Goal: Obtain resource: Obtain resource

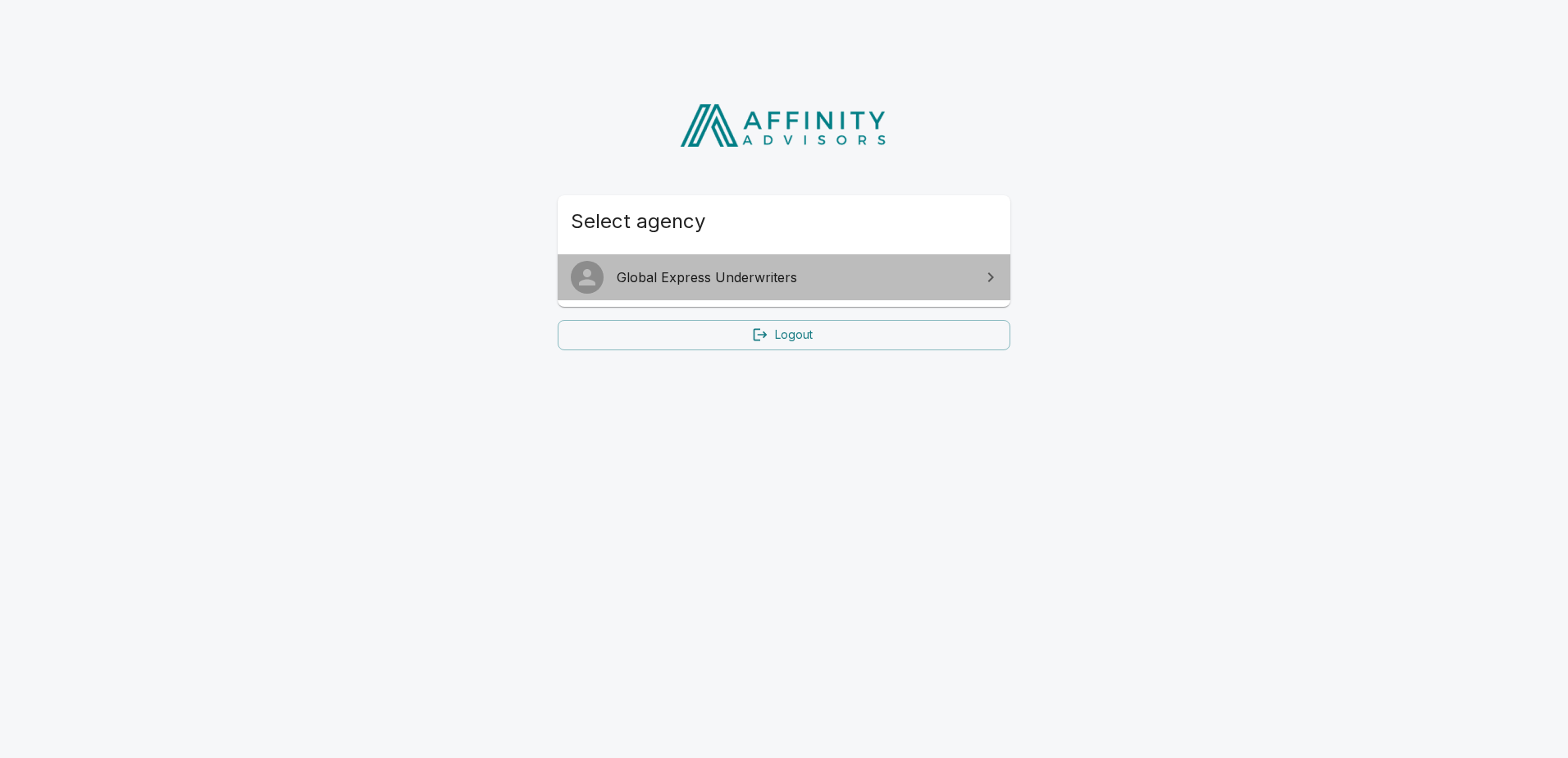
click at [695, 280] on span "Global Express Underwriters" at bounding box center [793, 277] width 354 height 20
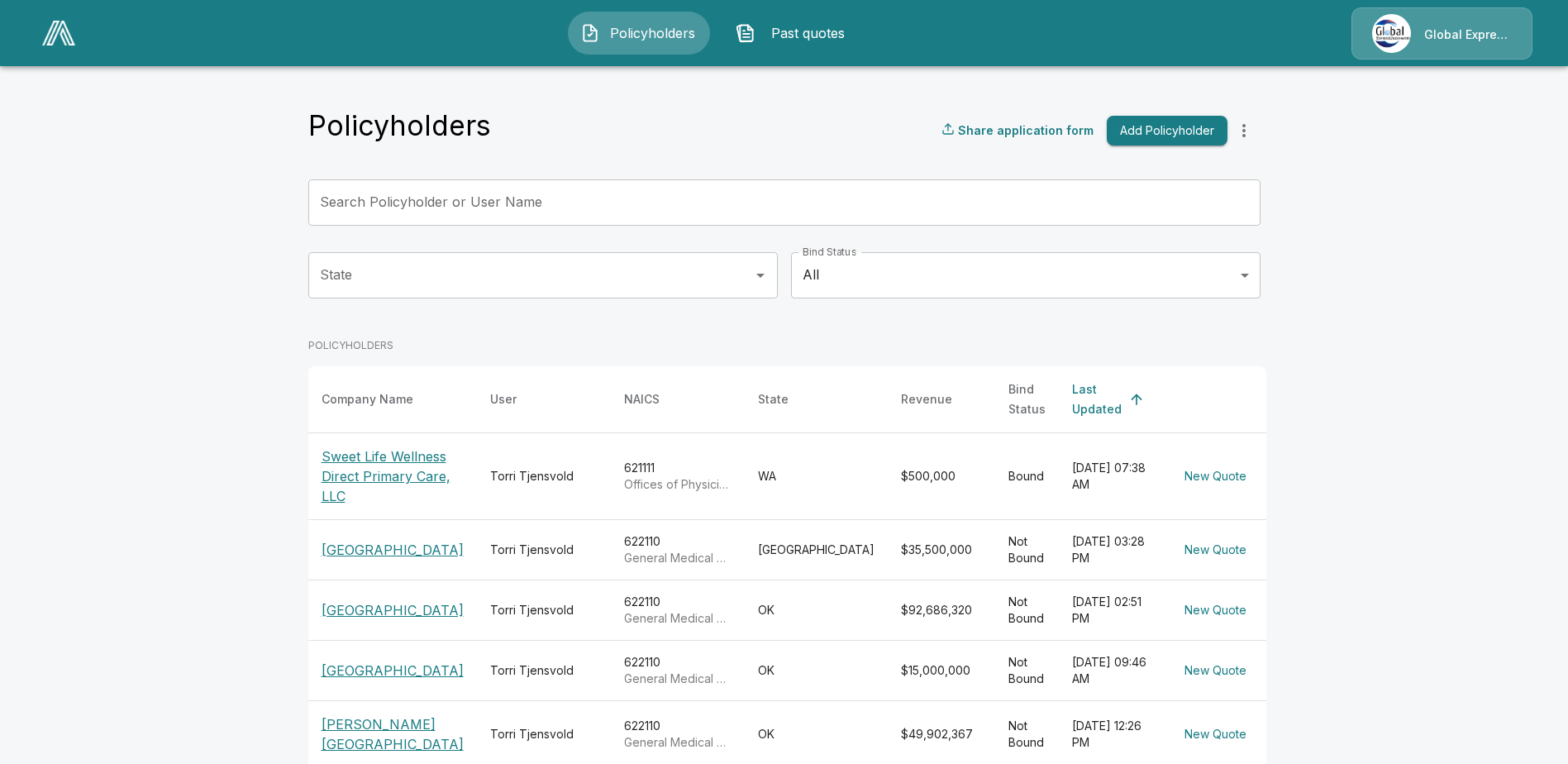
click at [384, 546] on p "[GEOGRAPHIC_DATA]" at bounding box center [392, 549] width 142 height 20
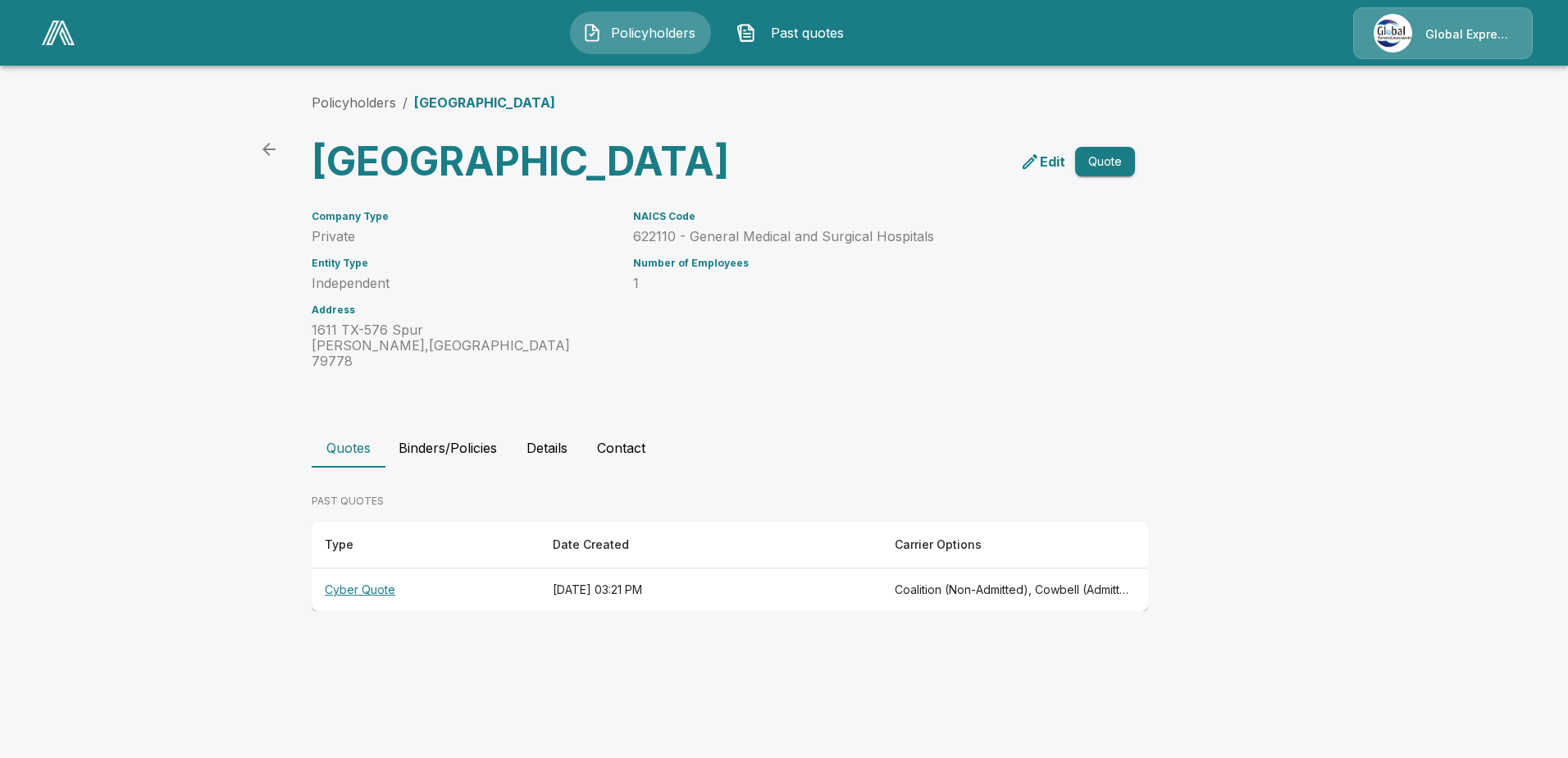
click at [347, 611] on th "Cyber Quote" at bounding box center [425, 590] width 228 height 44
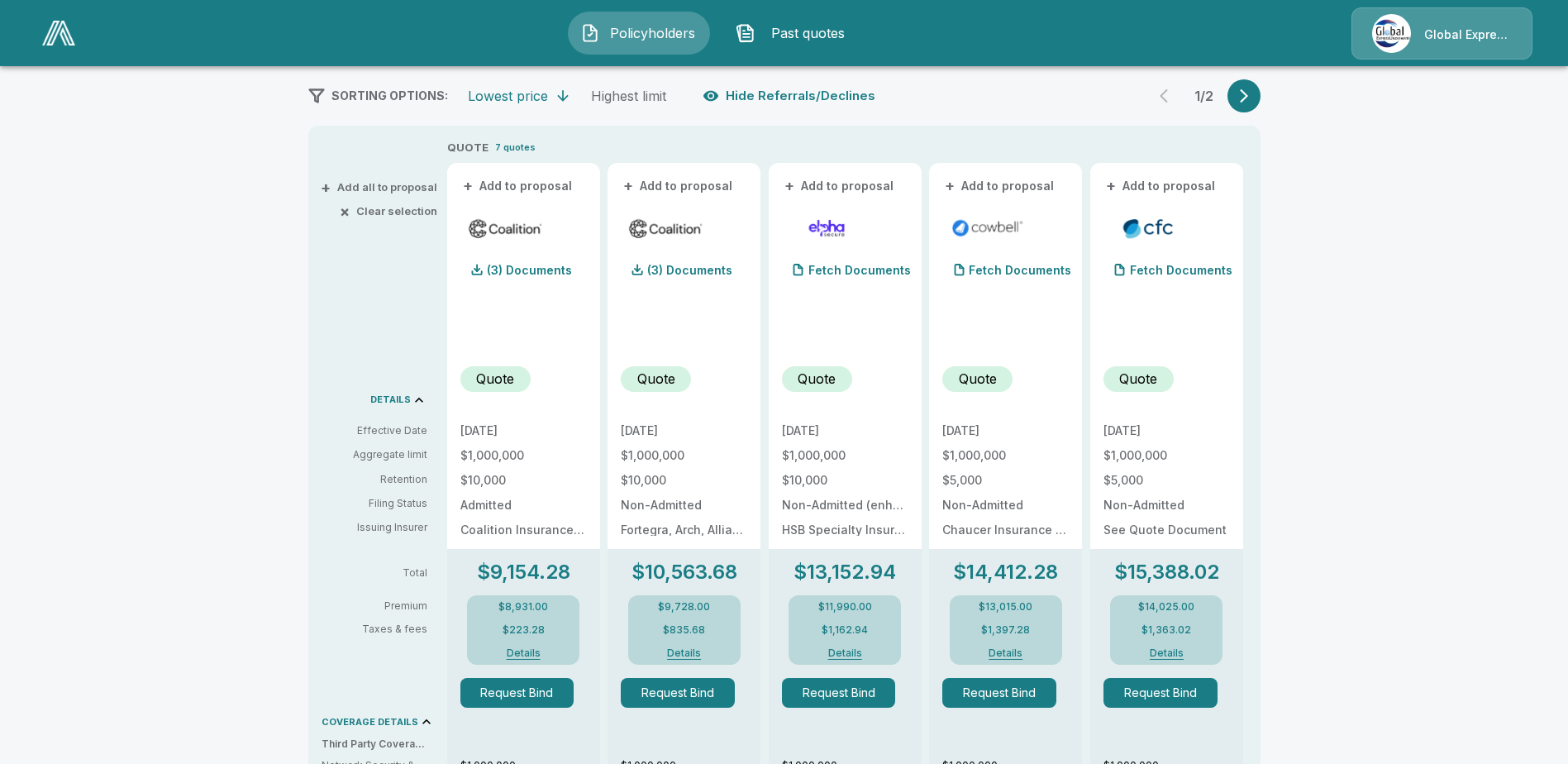
scroll to position [248, 0]
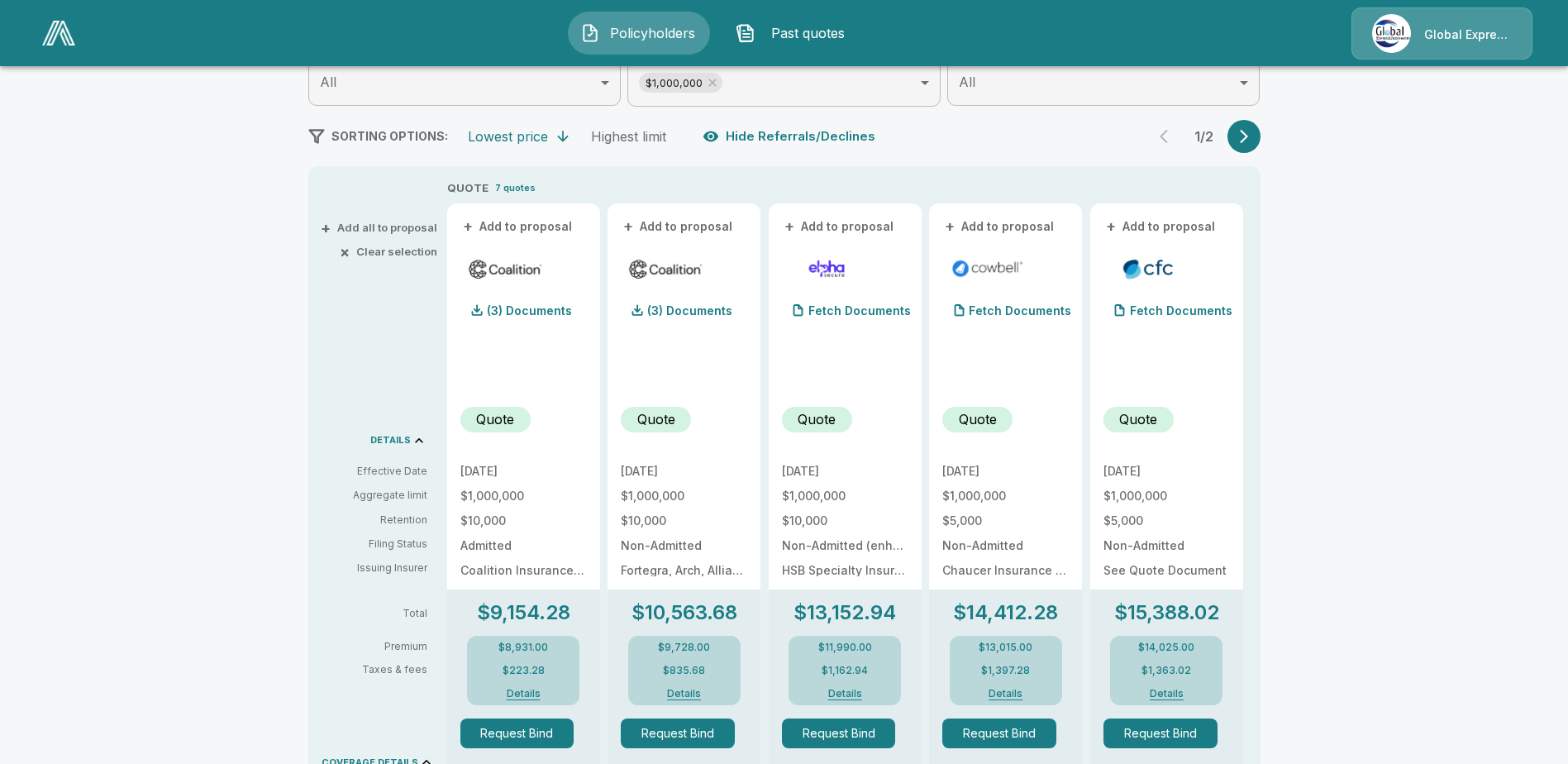
click at [1248, 137] on icon "button" at bounding box center [1244, 137] width 9 height 14
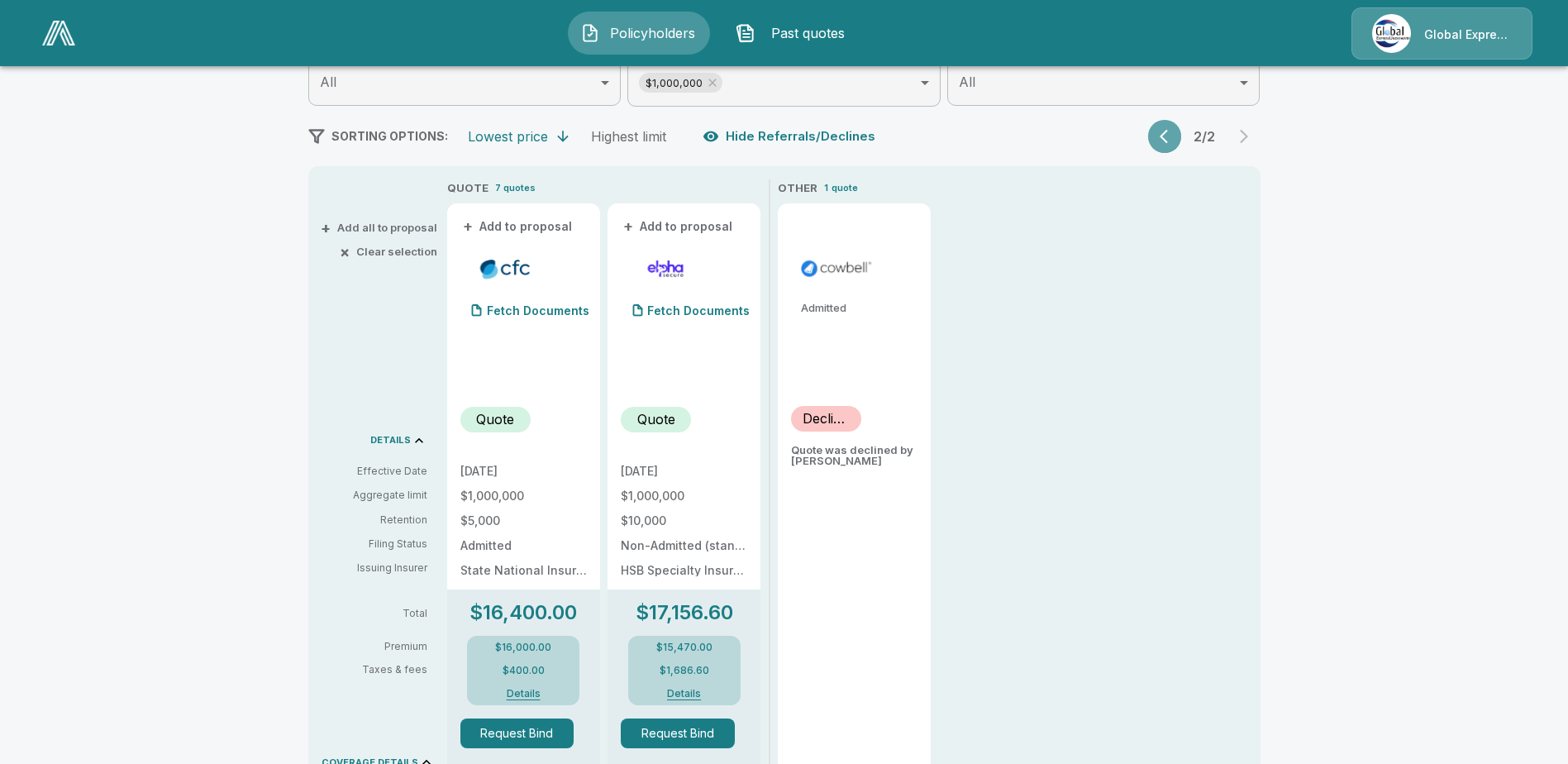
click at [1173, 130] on icon "button" at bounding box center [1168, 136] width 16 height 16
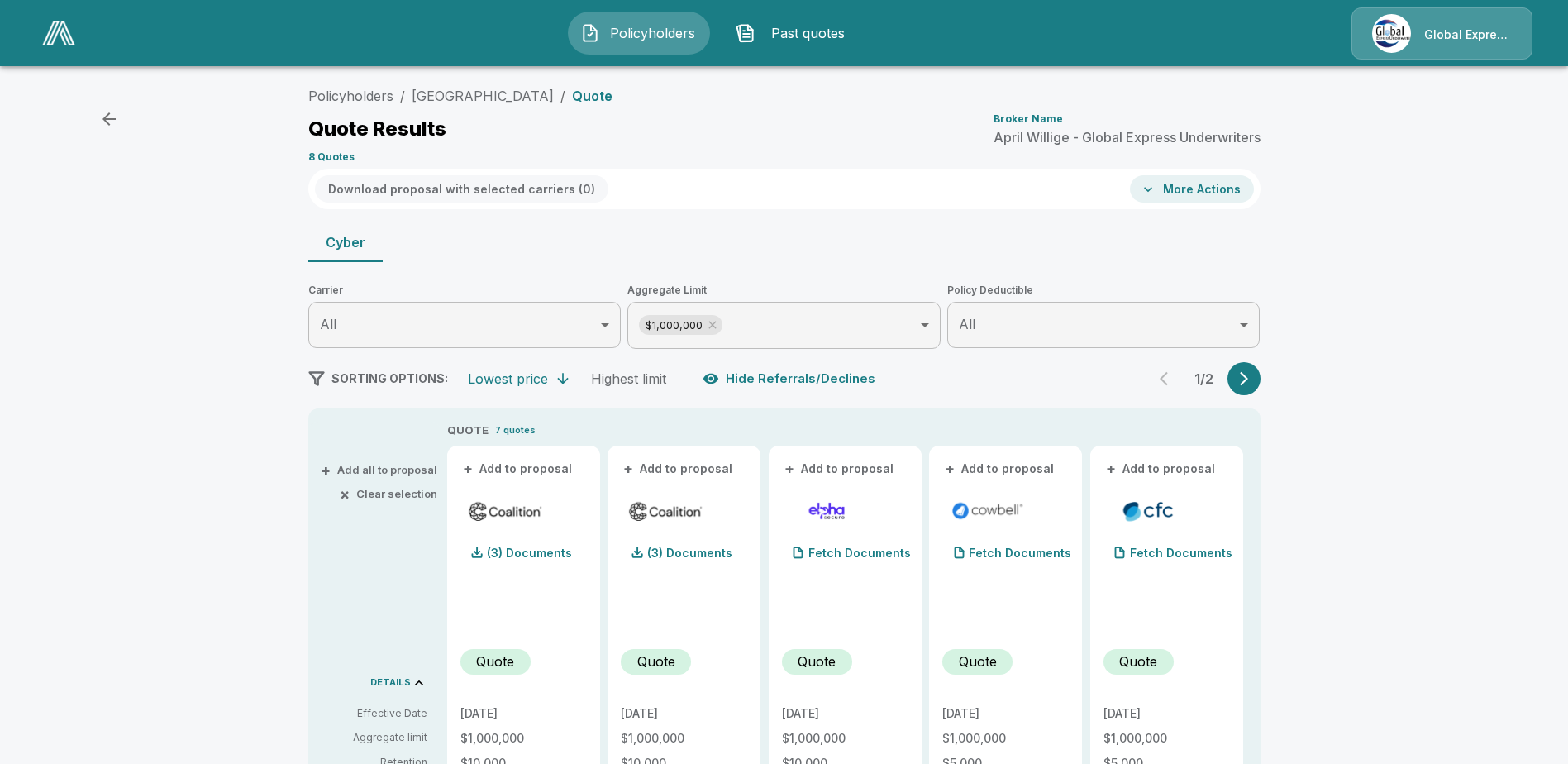
scroll to position [0, 0]
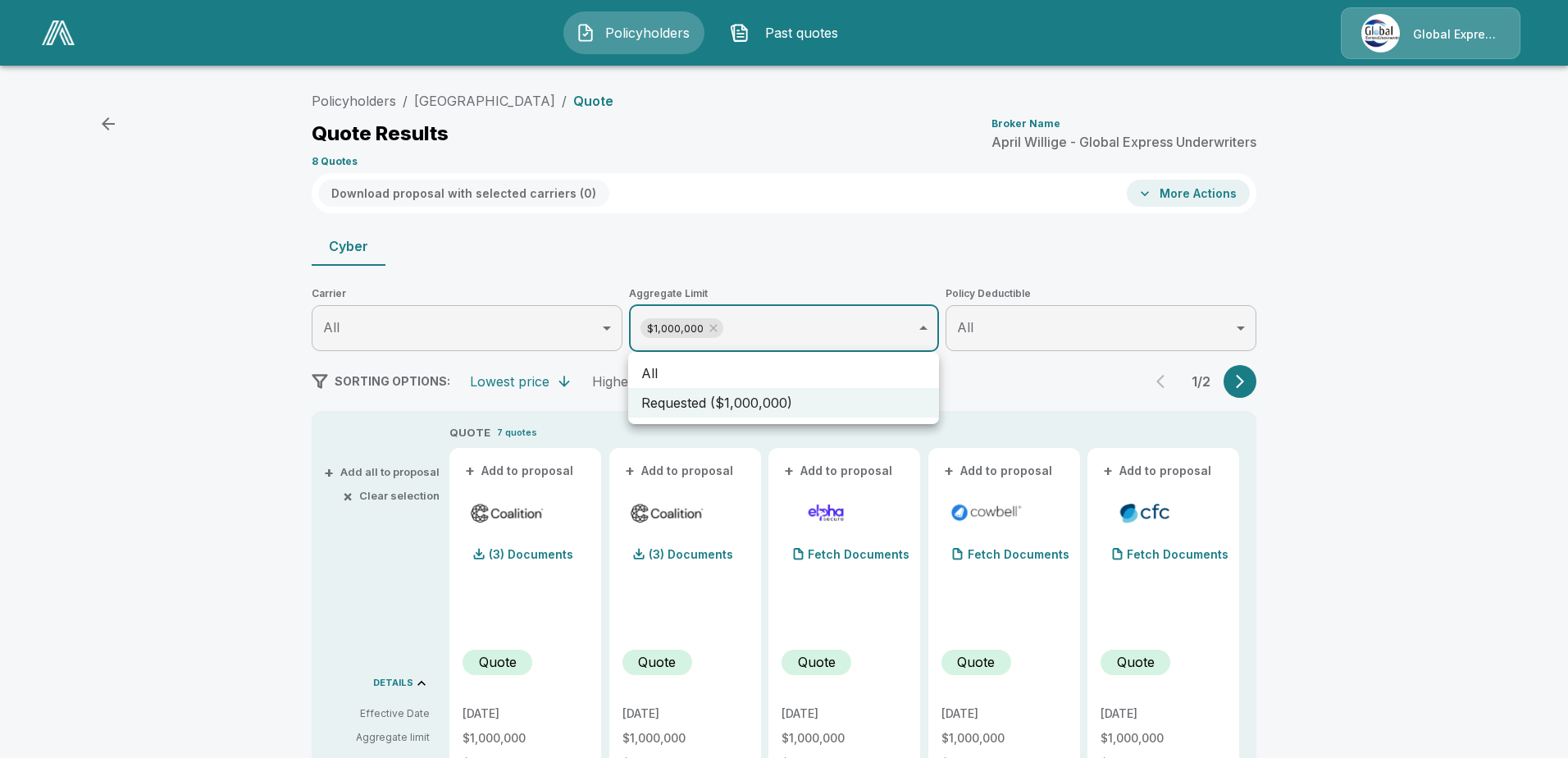
click at [840, 373] on li "All" at bounding box center [784, 373] width 311 height 29
click at [1347, 427] on div at bounding box center [784, 379] width 1568 height 758
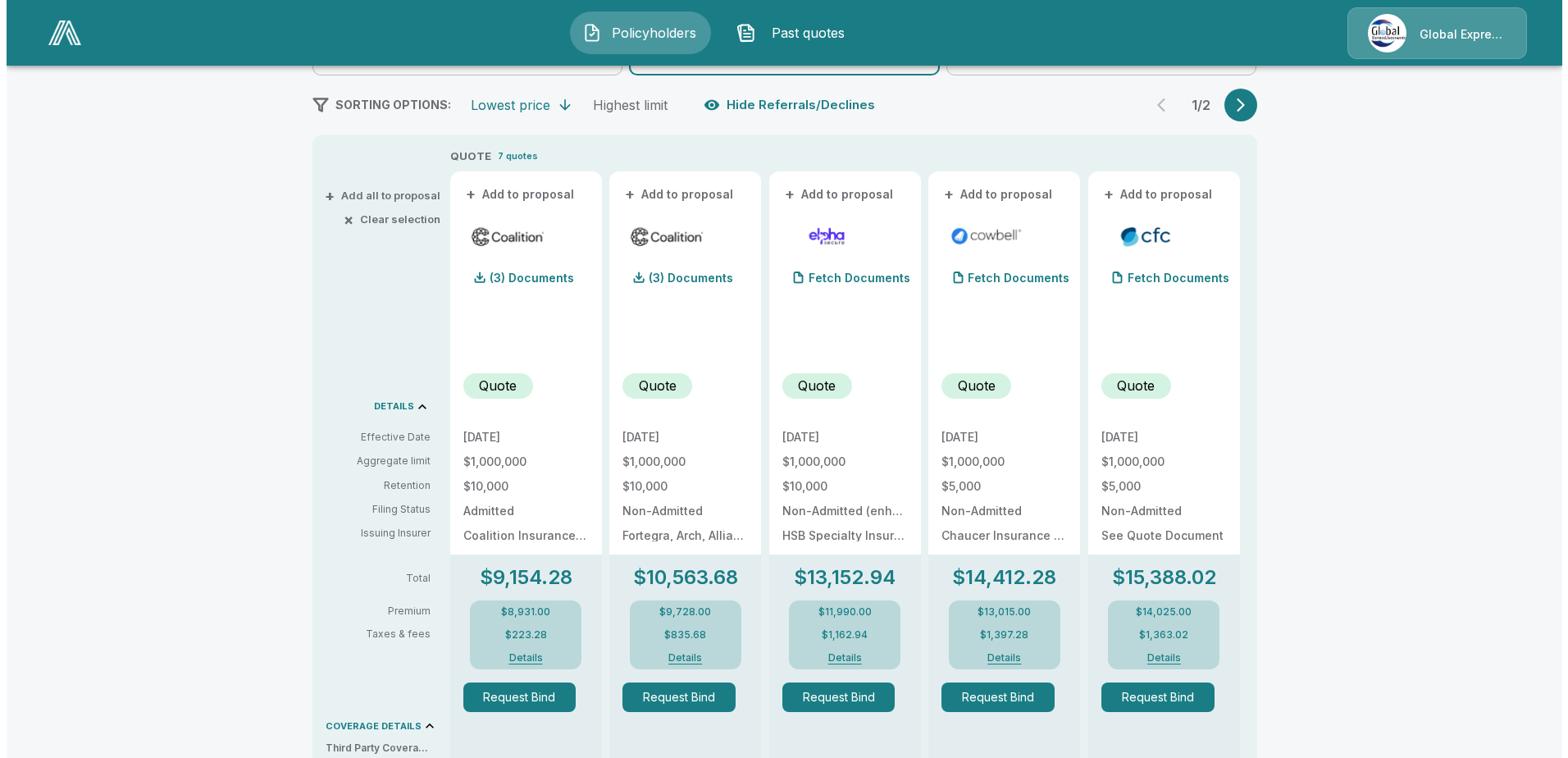
scroll to position [246, 0]
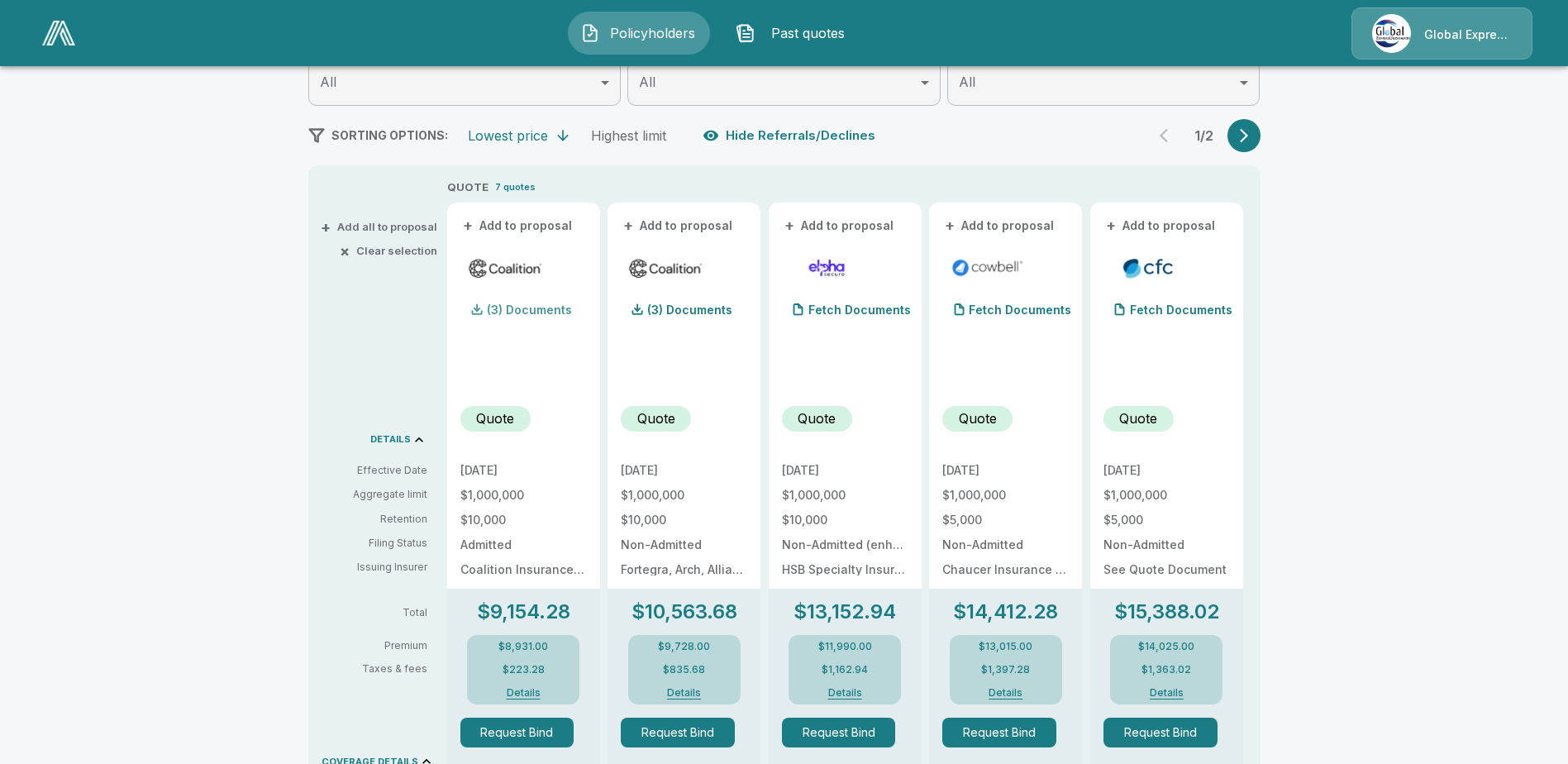
click at [532, 309] on p "(3) Documents" at bounding box center [529, 309] width 85 height 11
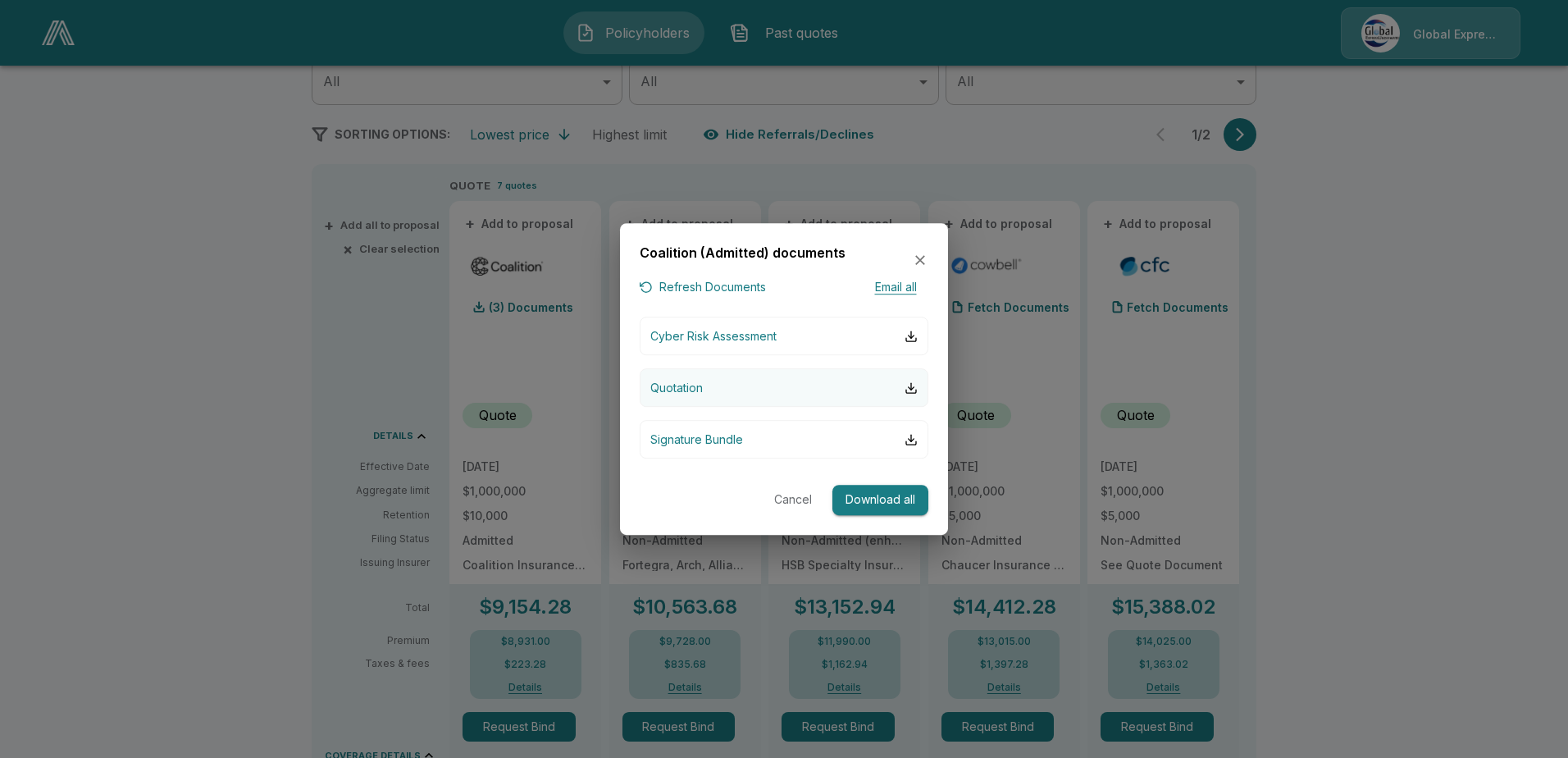
click at [672, 388] on p "Quotation" at bounding box center [676, 388] width 52 height 17
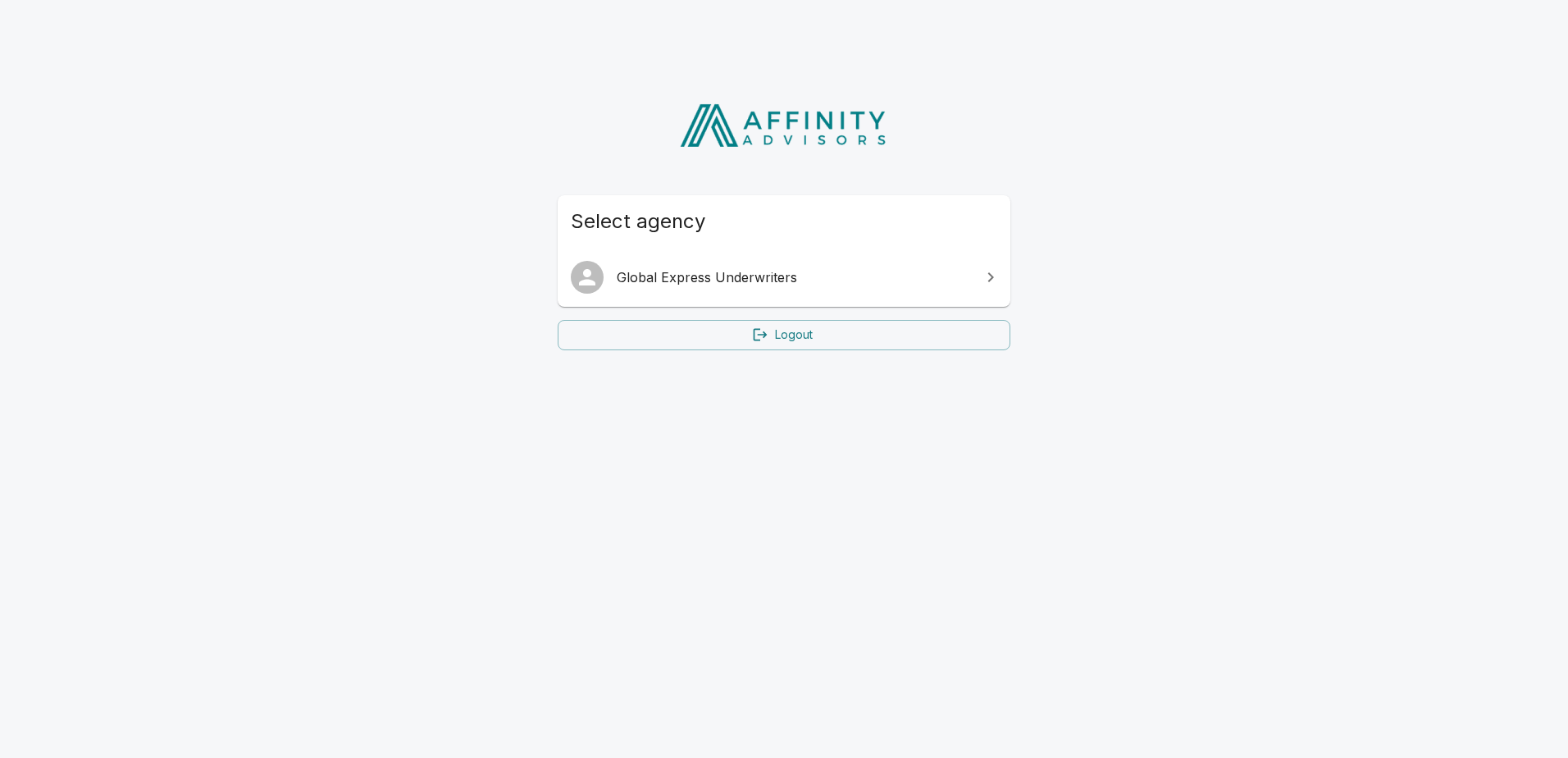
click at [716, 273] on span "Global Express Underwriters" at bounding box center [793, 277] width 354 height 20
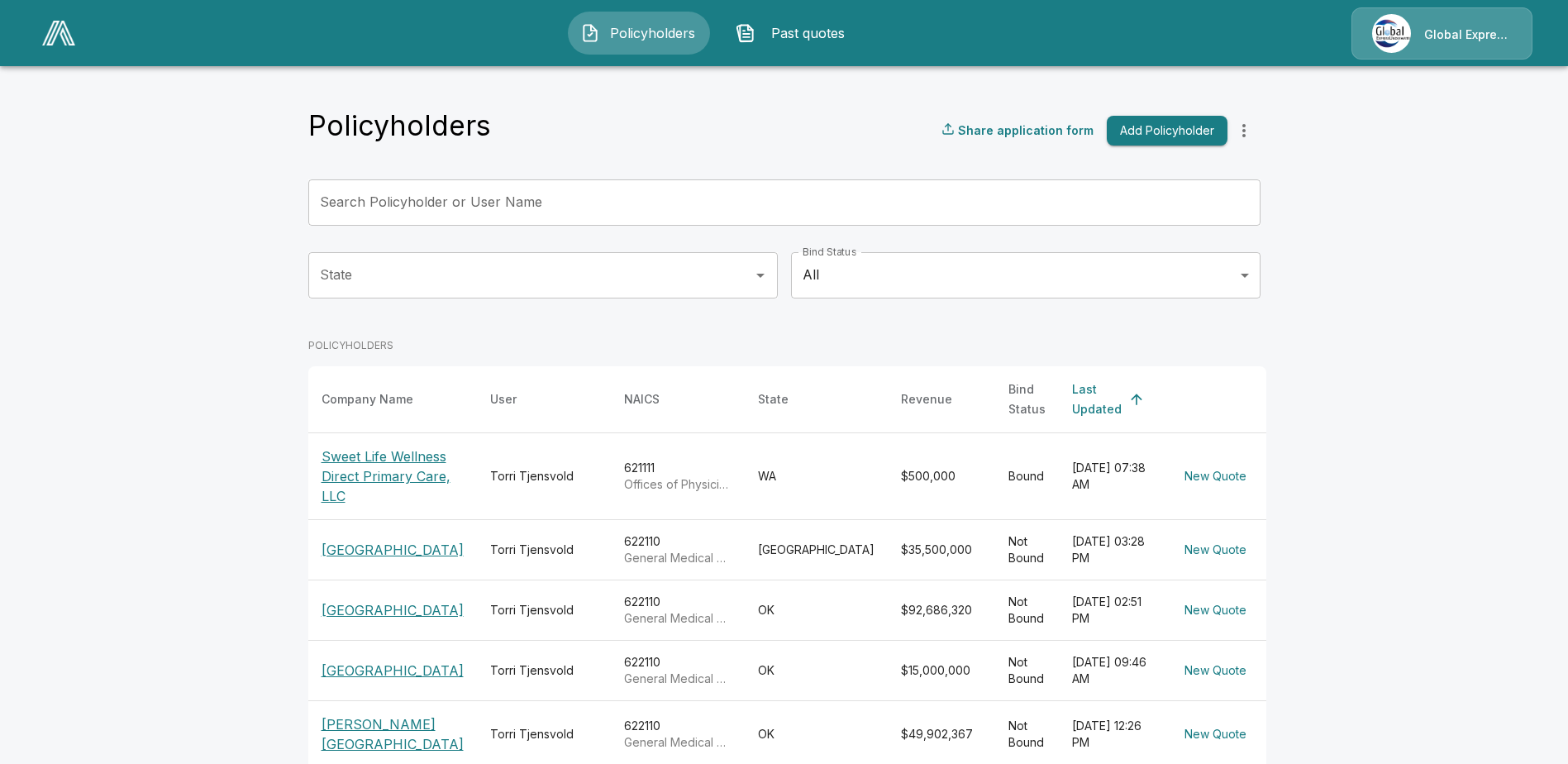
click at [370, 540] on p "[GEOGRAPHIC_DATA]" at bounding box center [392, 549] width 142 height 20
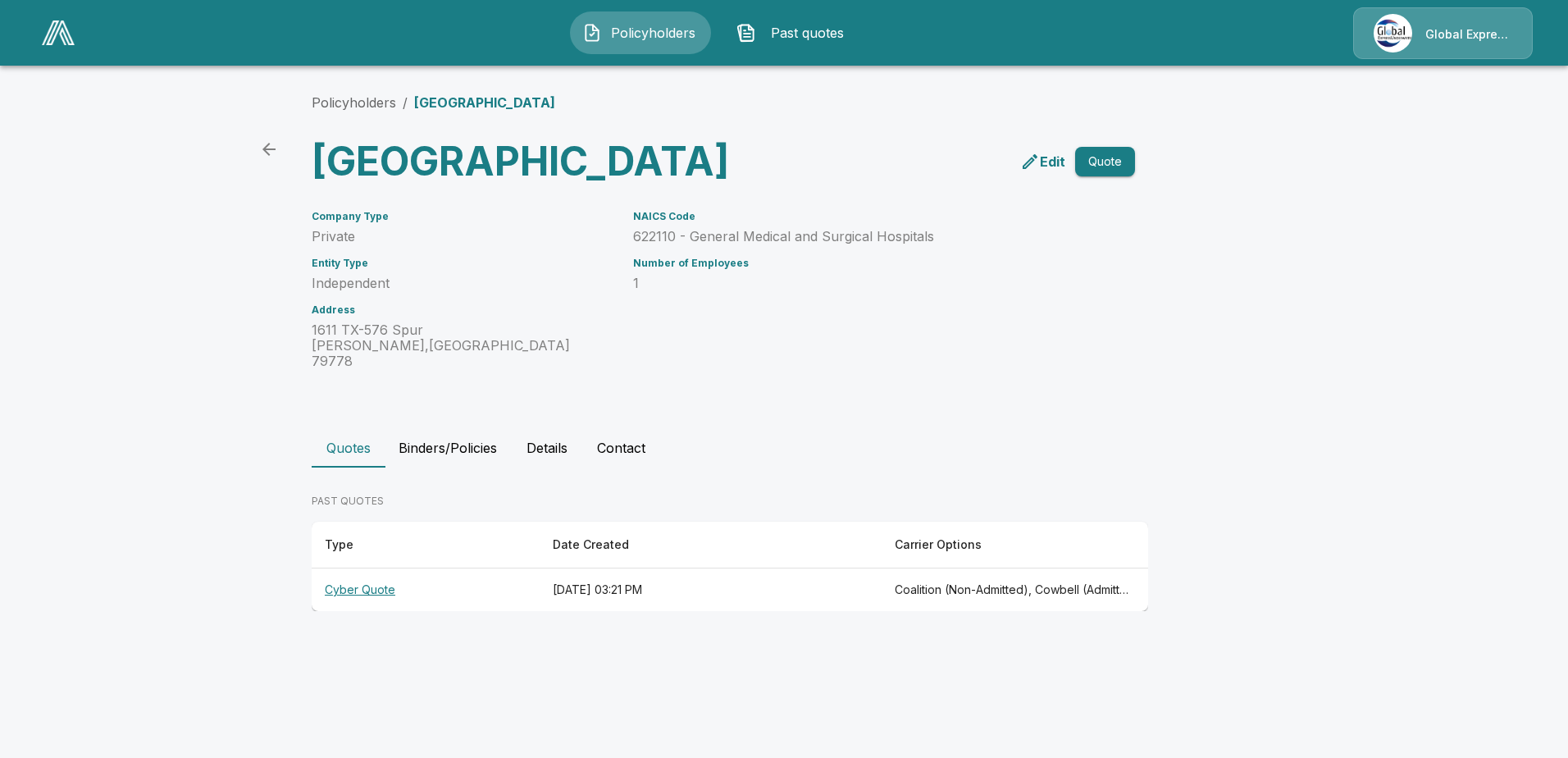
click at [343, 611] on th "Cyber Quote" at bounding box center [425, 590] width 228 height 44
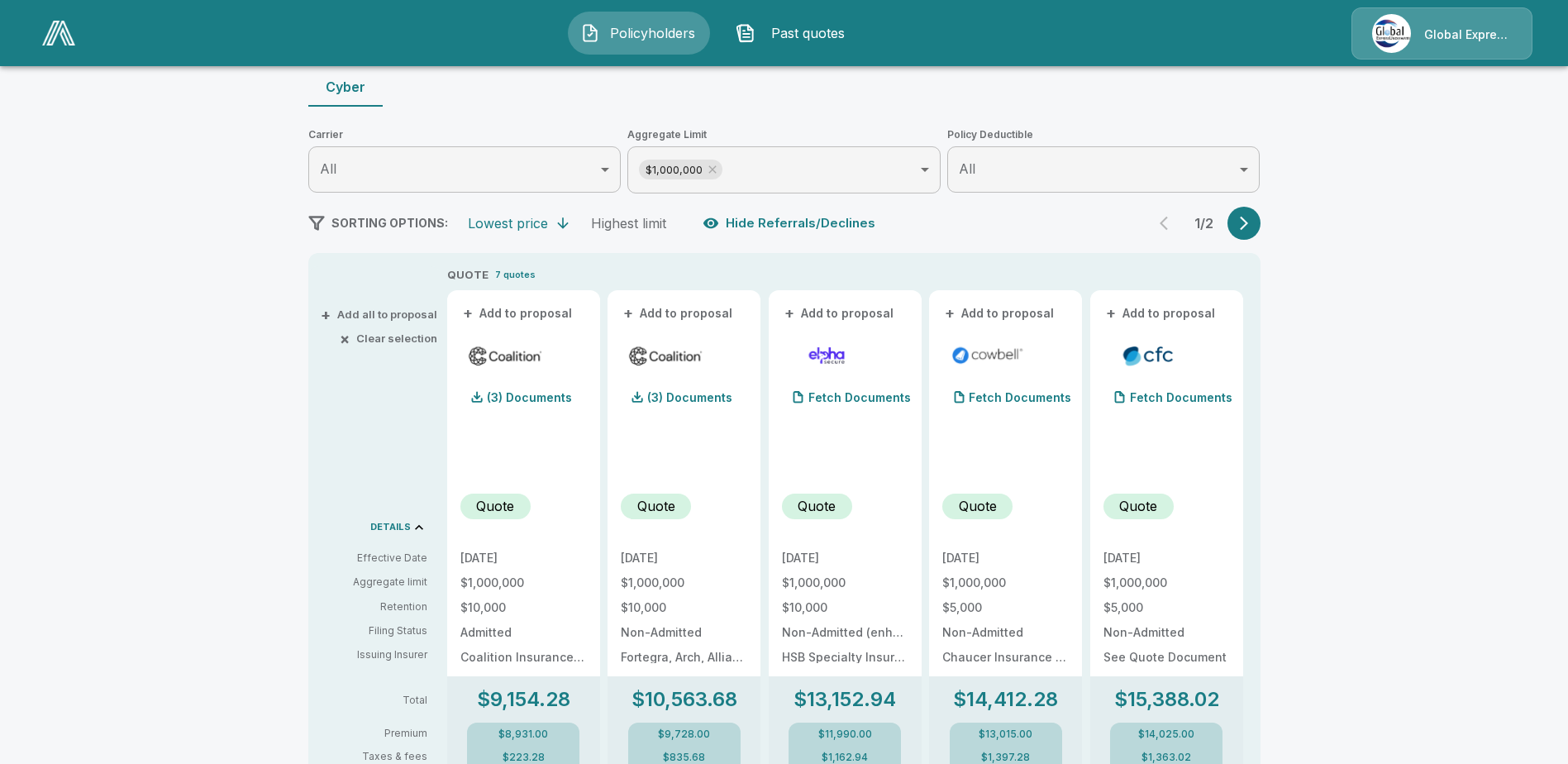
scroll to position [165, 0]
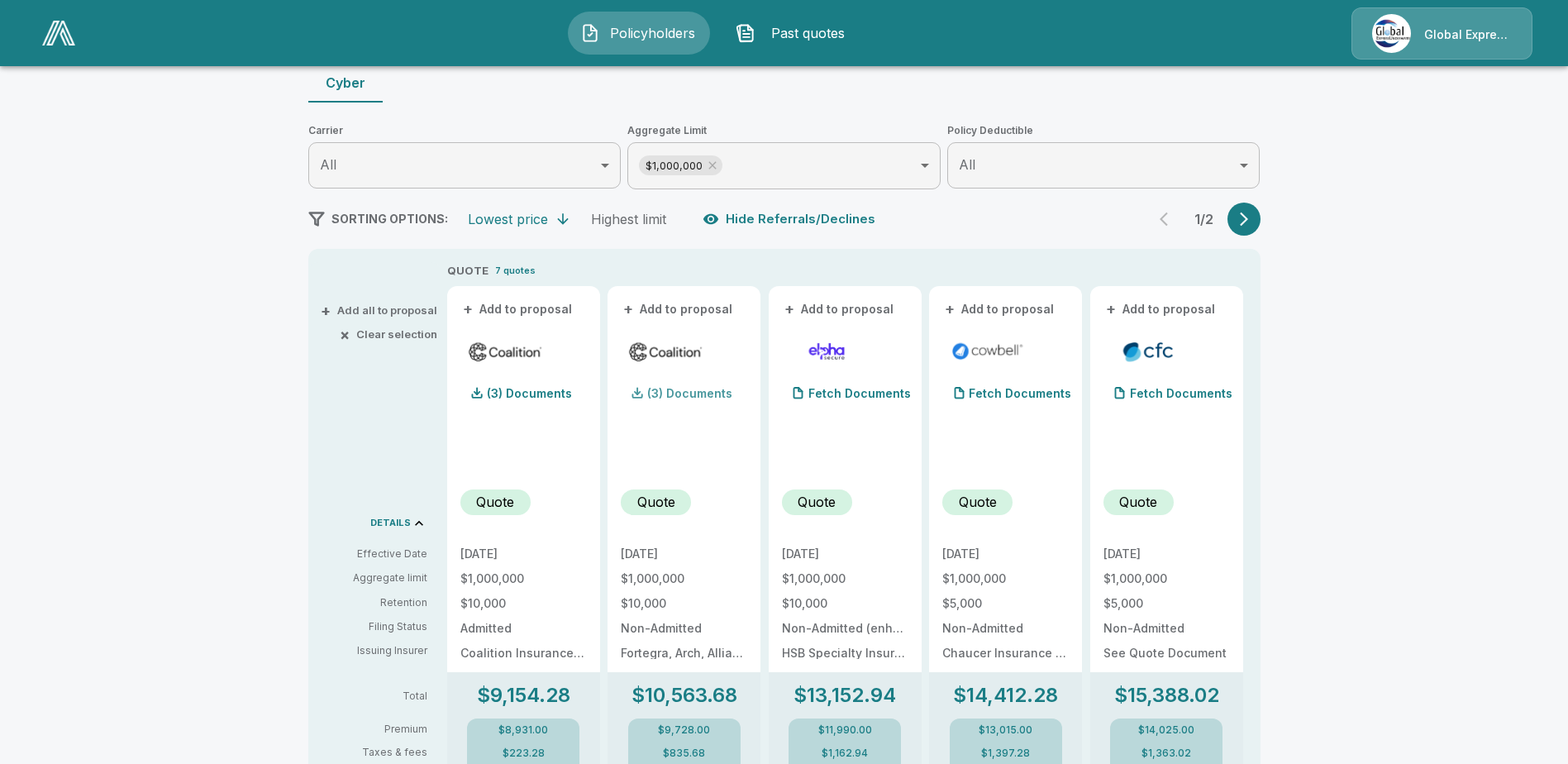
click at [692, 388] on p "(3) Documents" at bounding box center [690, 393] width 85 height 11
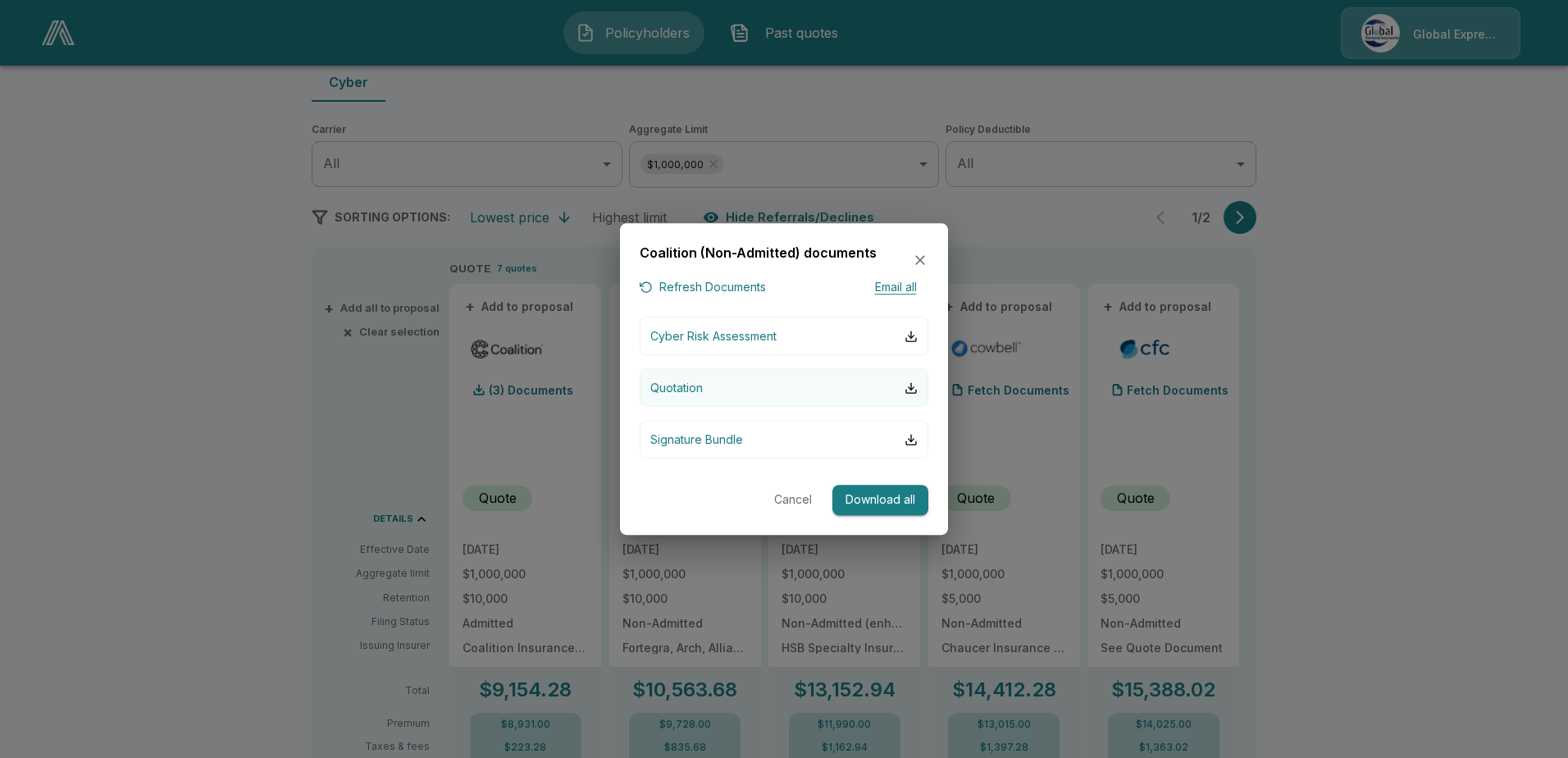
click at [676, 382] on p "Quotation" at bounding box center [676, 388] width 52 height 17
click at [793, 496] on button "Cancel" at bounding box center [793, 499] width 52 height 30
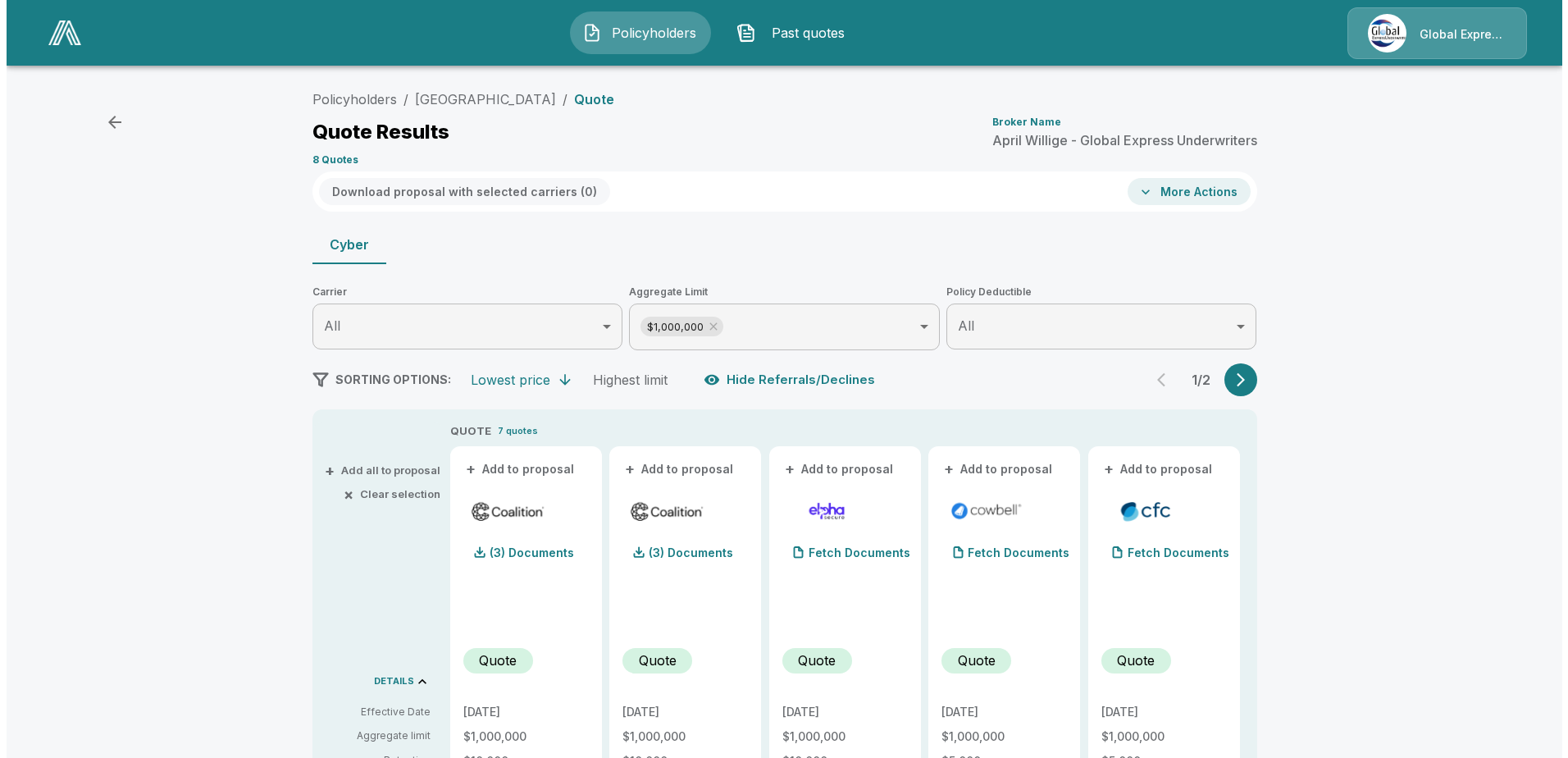
scroll to position [0, 0]
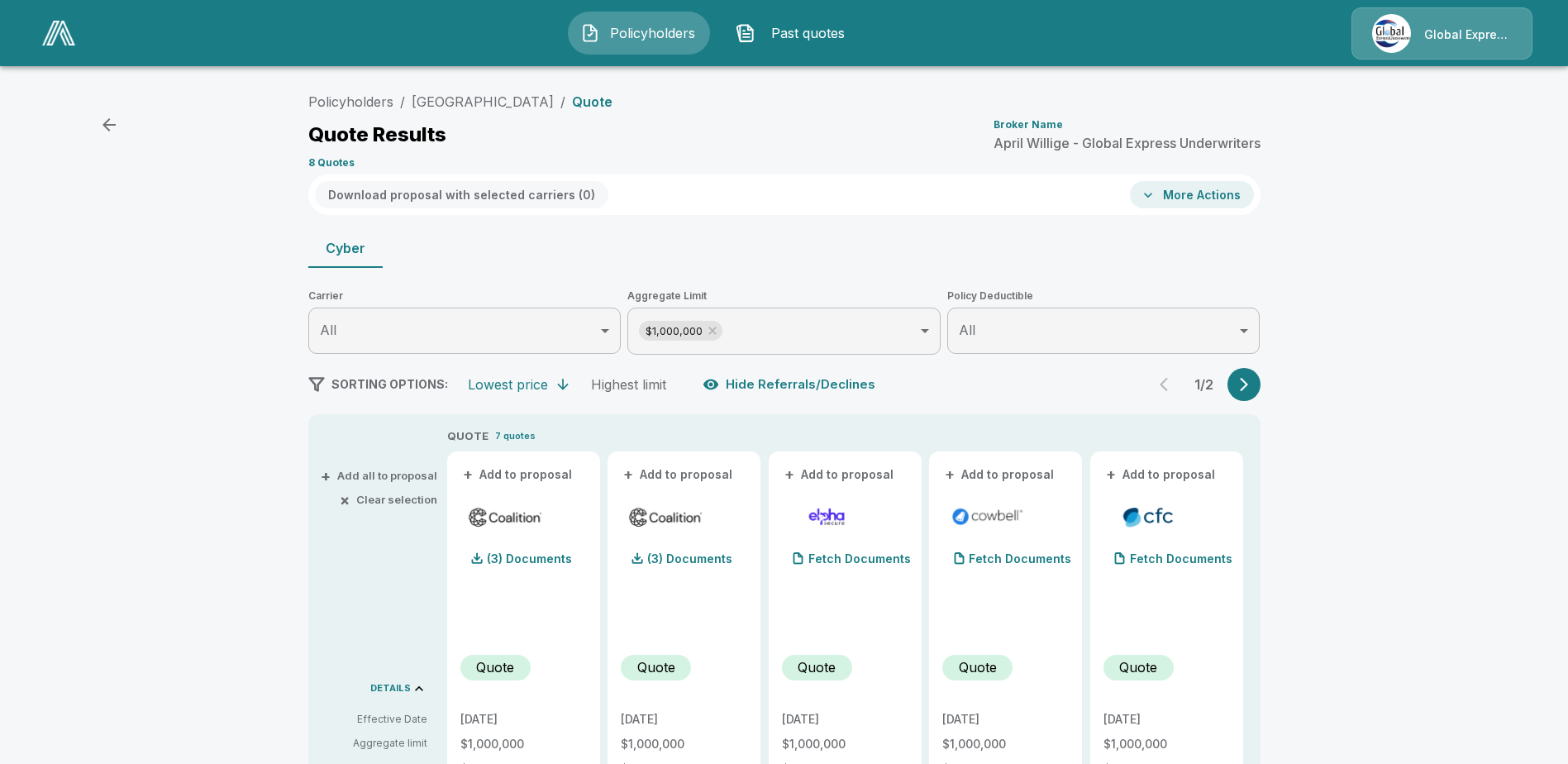
click at [393, 474] on button "+ Add all to proposal" at bounding box center [380, 475] width 113 height 10
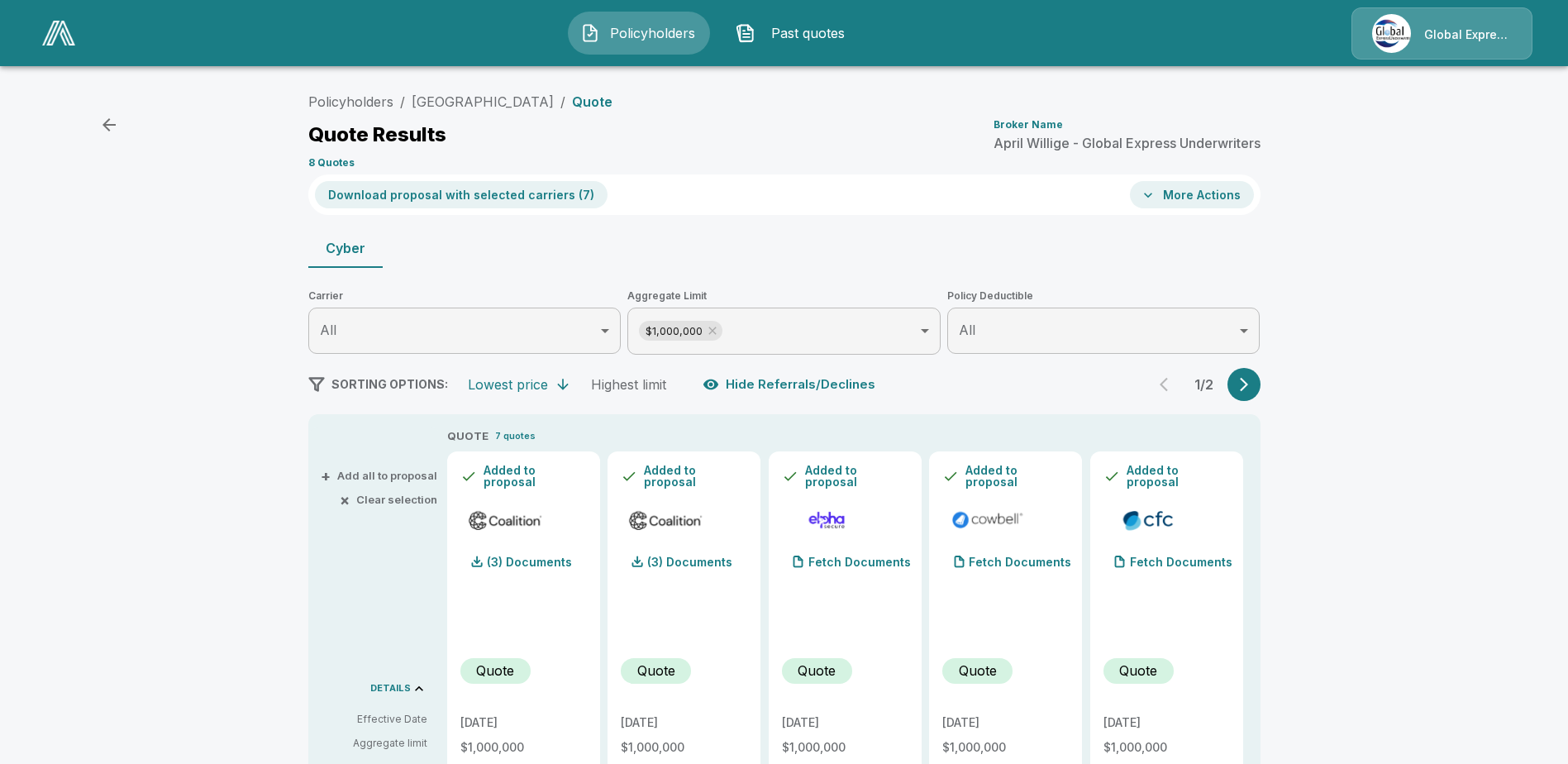
click at [497, 191] on button "Download proposal with selected carriers ( 7 )" at bounding box center [461, 194] width 293 height 28
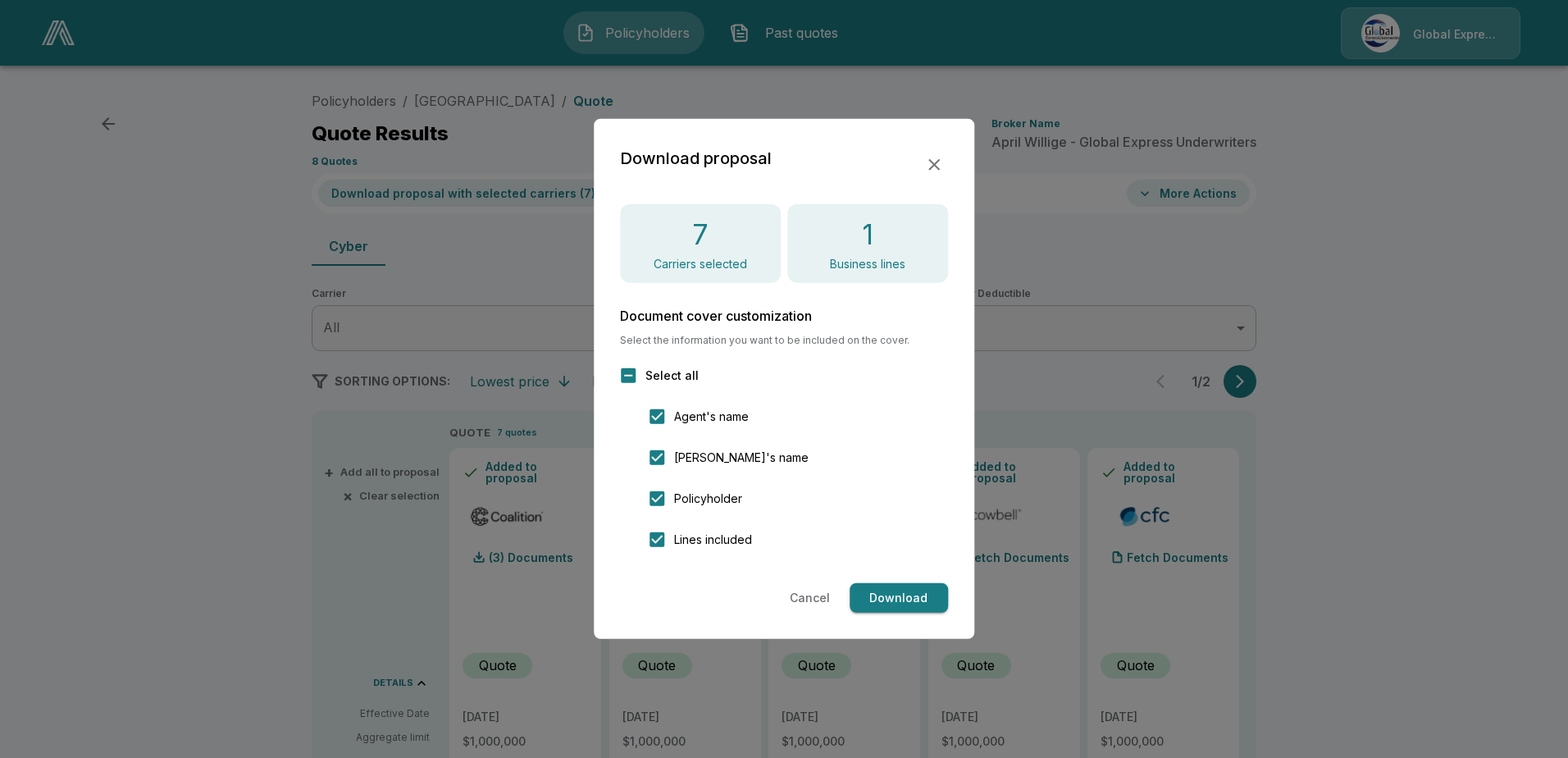
click at [917, 608] on button "Download" at bounding box center [899, 598] width 99 height 30
